Goal: Book appointment/travel/reservation

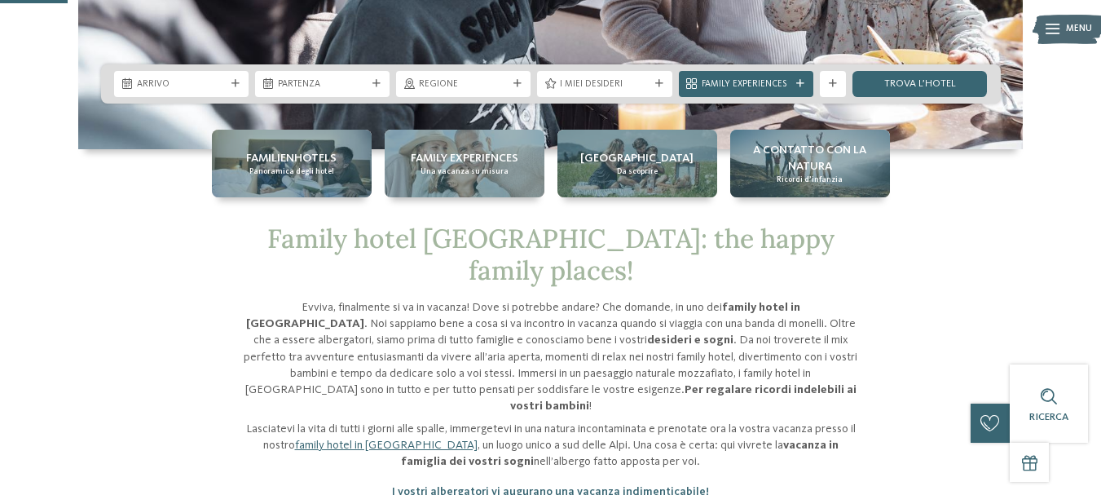
scroll to position [110, 0]
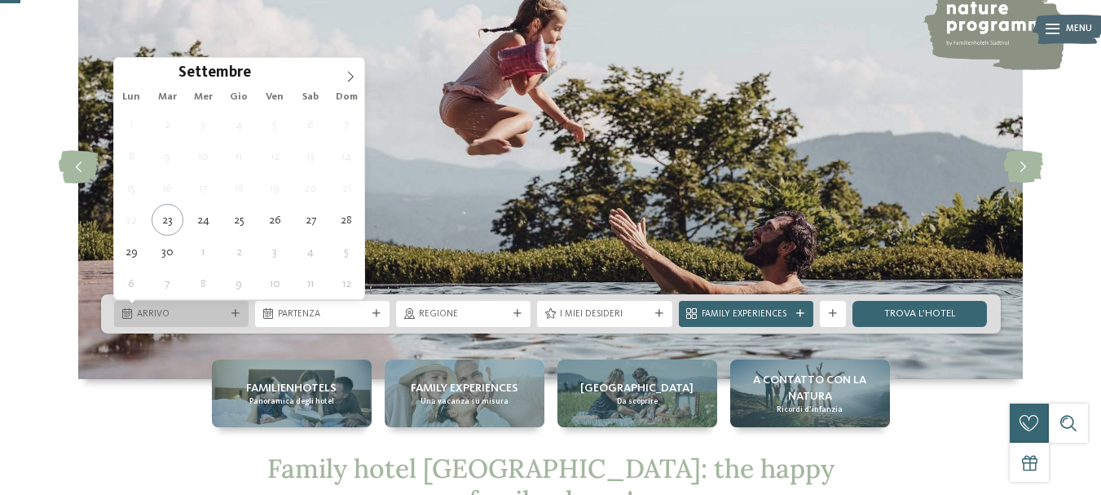
click at [231, 309] on div "Arrivo" at bounding box center [181, 314] width 135 height 26
click at [354, 71] on icon at bounding box center [350, 76] width 11 height 11
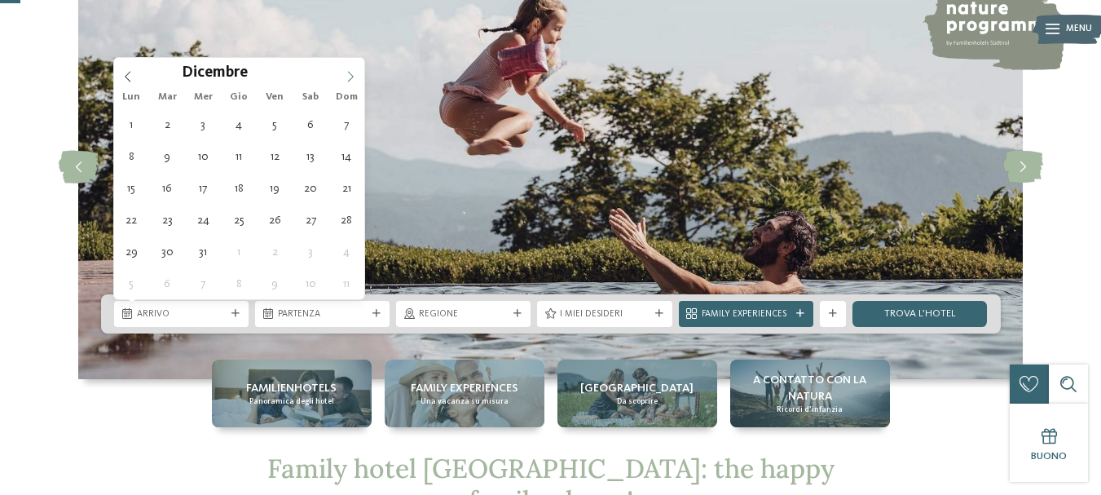
click at [354, 71] on icon at bounding box center [350, 76] width 11 height 11
type div "[DATE]"
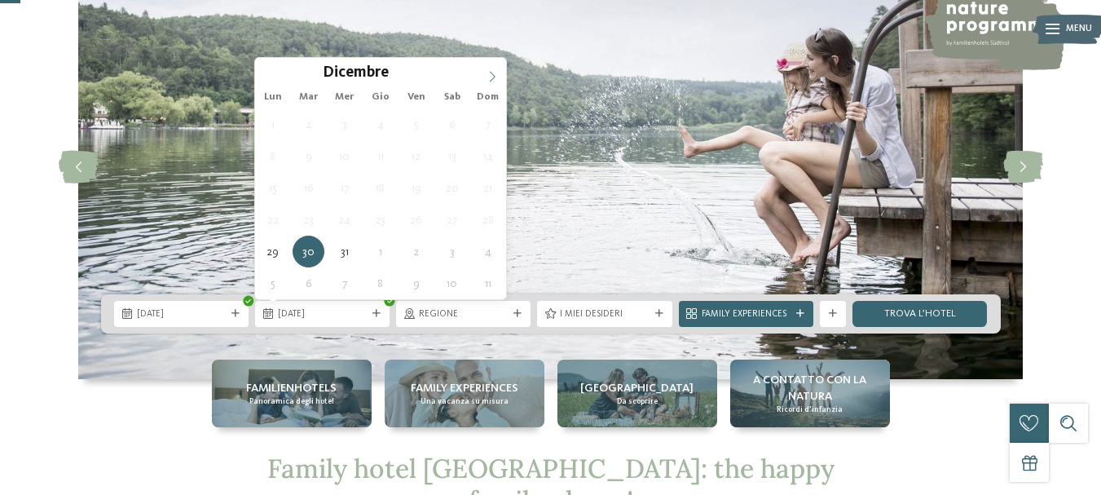
type input "****"
click at [491, 72] on icon at bounding box center [492, 76] width 11 height 11
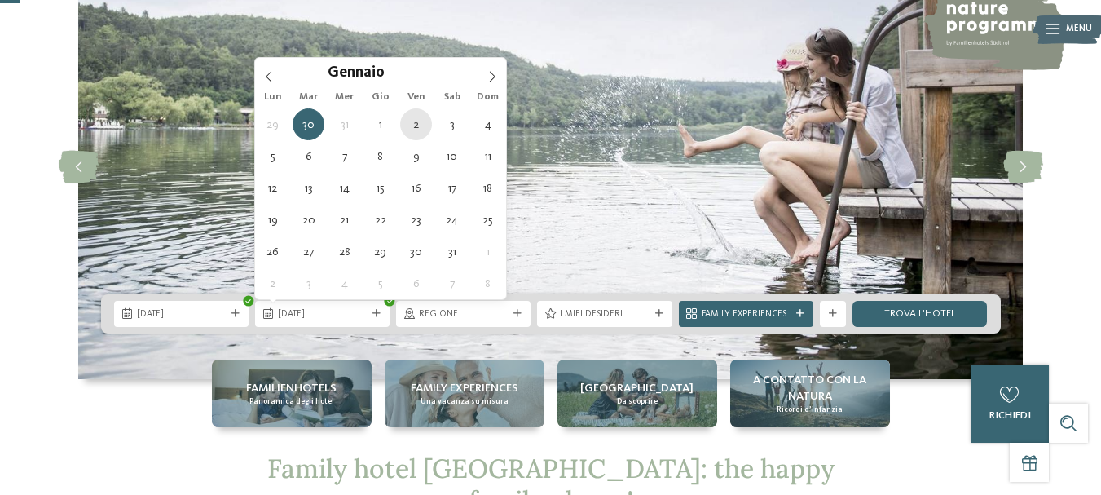
type div "[DATE]"
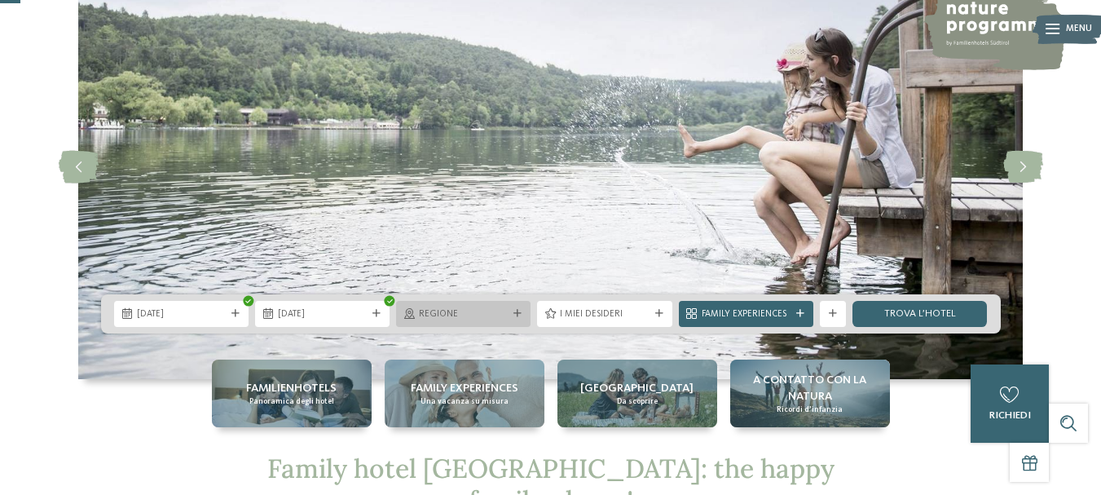
click at [468, 317] on span "Regione" at bounding box center [463, 314] width 89 height 13
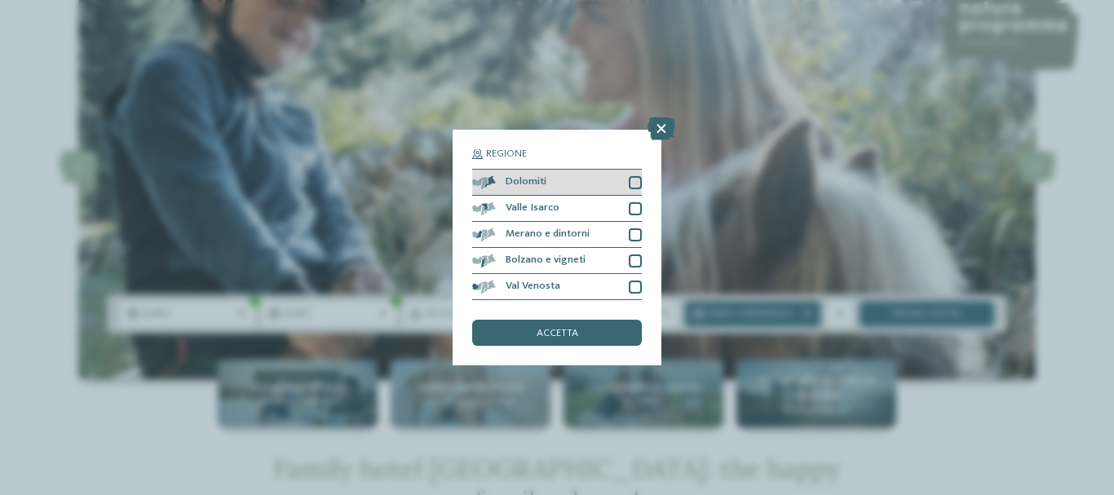
click at [632, 182] on div at bounding box center [634, 182] width 13 height 13
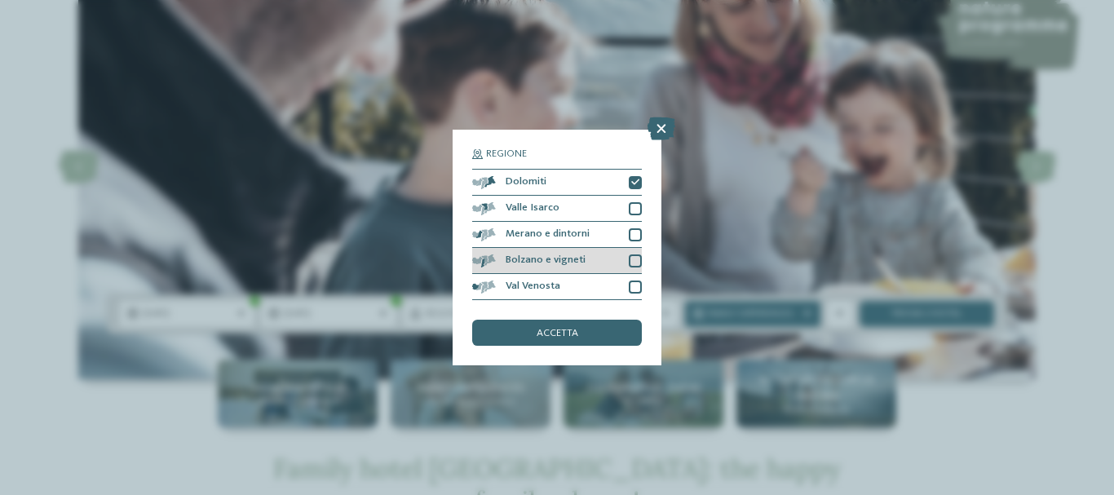
click at [633, 254] on div at bounding box center [634, 260] width 13 height 13
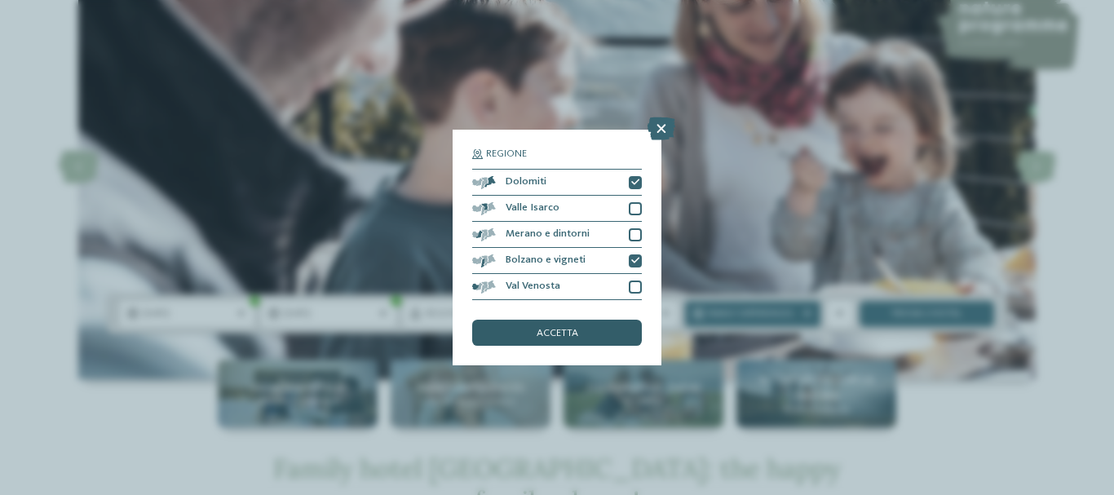
click at [541, 330] on span "accetta" at bounding box center [557, 334] width 42 height 11
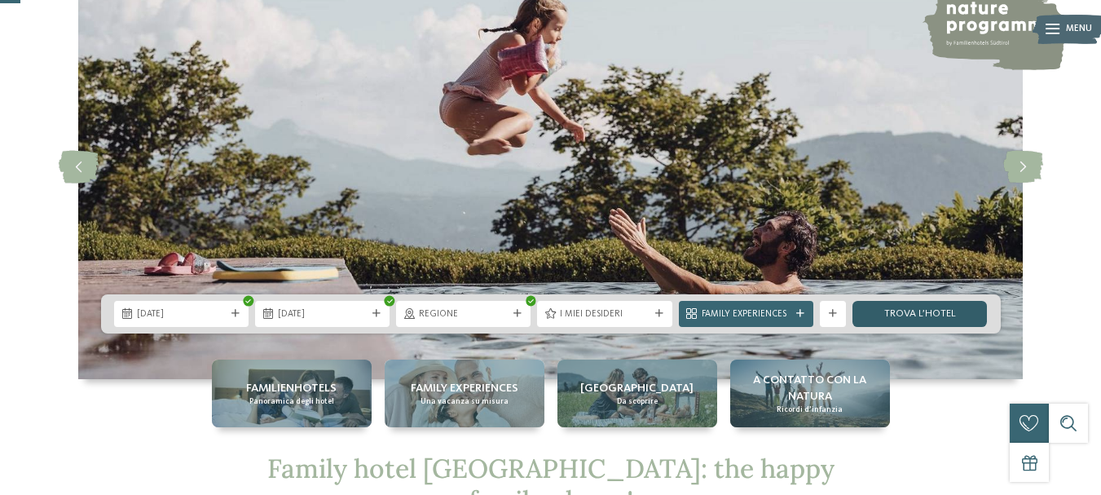
click at [876, 310] on link "trova l’hotel" at bounding box center [920, 314] width 135 height 26
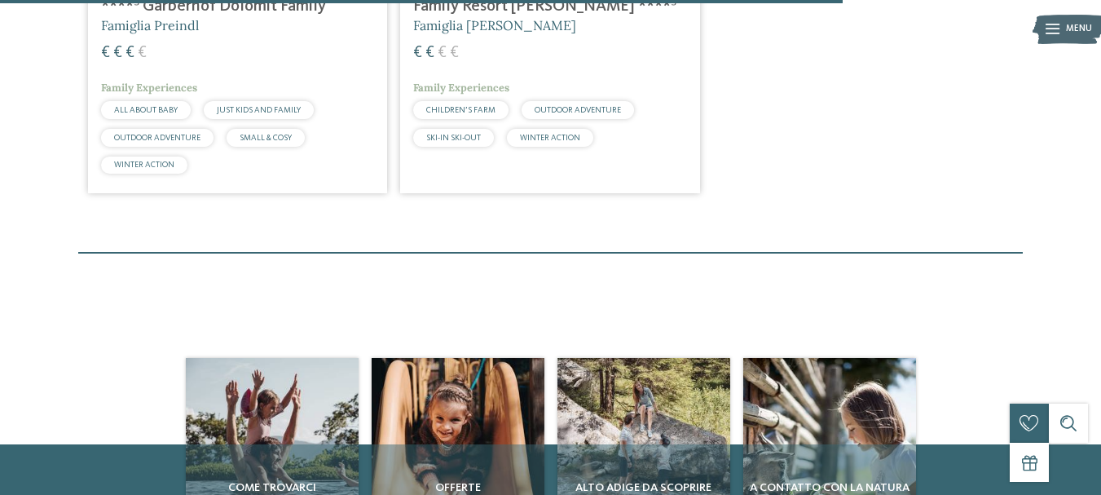
scroll to position [313, 0]
